Goal: Task Accomplishment & Management: Manage account settings

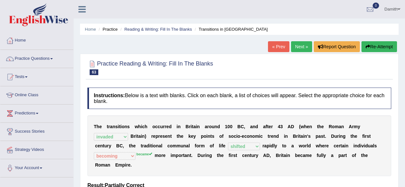
select select "invaded"
select select "shifted"
select select "becoming"
click at [20, 37] on link "Home" at bounding box center [36, 40] width 73 height 16
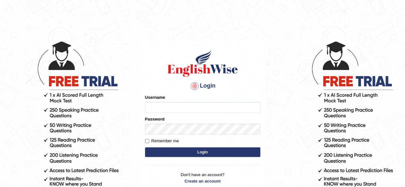
type input "0451698575"
click at [163, 151] on button "Login" at bounding box center [202, 153] width 115 height 10
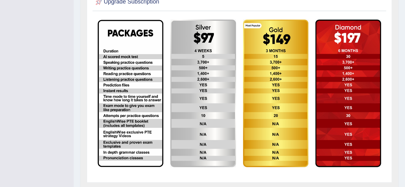
scroll to position [166, 0]
